Goal: Task Accomplishment & Management: Manage account settings

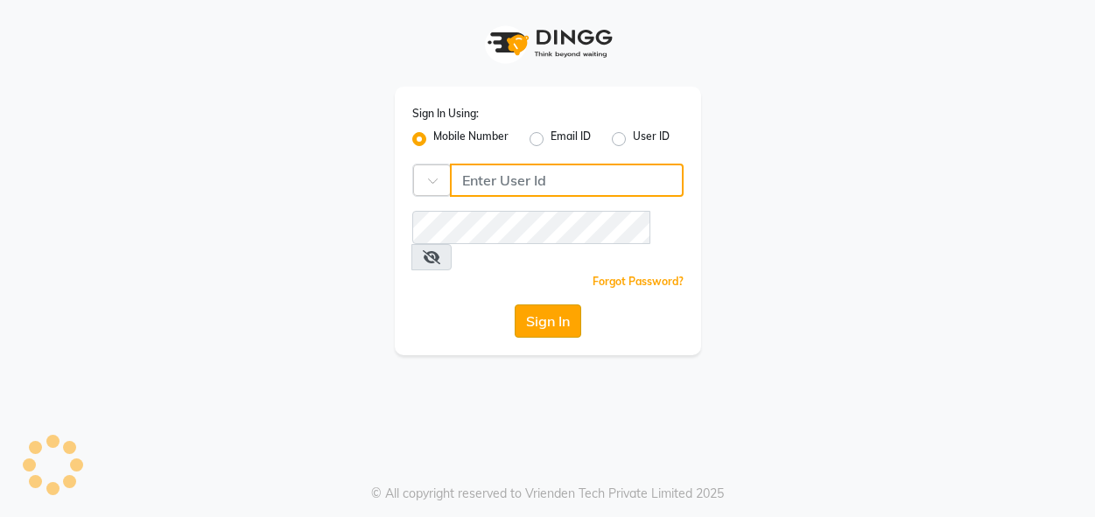
type input "7493995440"
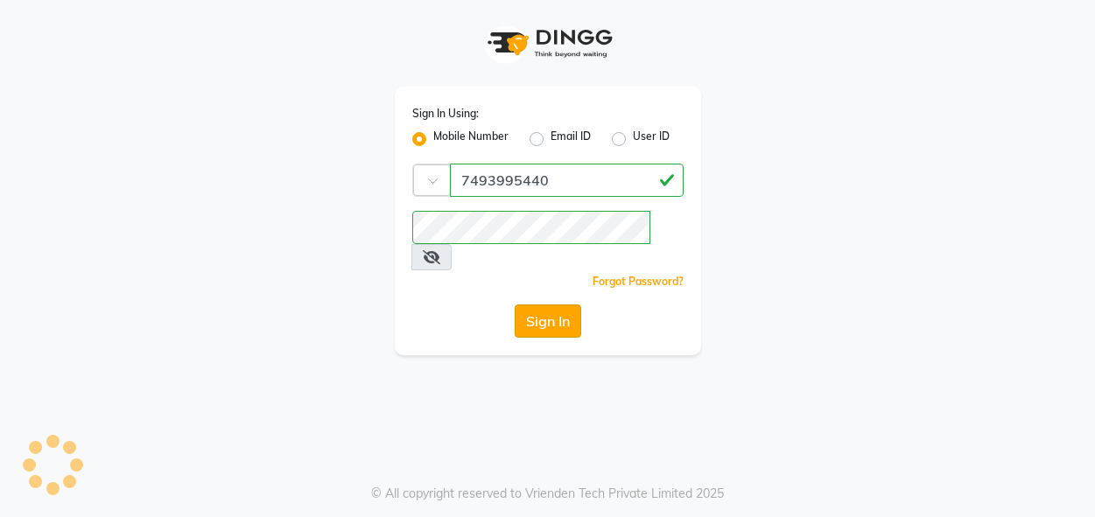
click at [551, 305] on button "Sign In" at bounding box center [548, 321] width 67 height 33
click at [551, 305] on div "Sign In" at bounding box center [547, 321] width 271 height 33
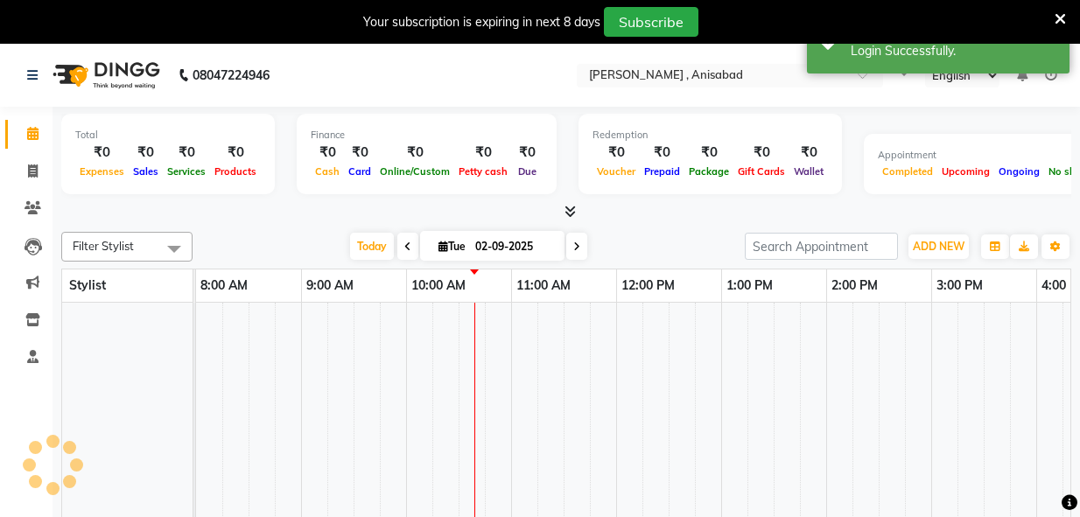
select select "en"
